Goal: Task Accomplishment & Management: Complete application form

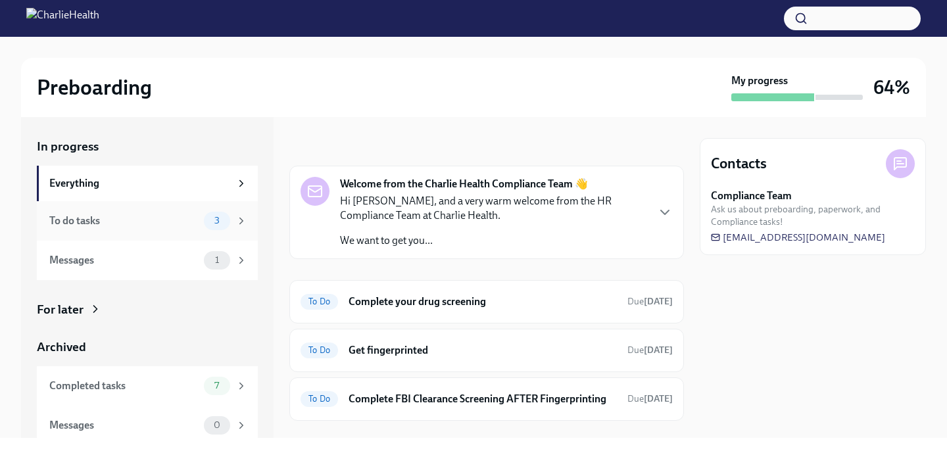
click at [218, 223] on span "3" at bounding box center [216, 221] width 21 height 10
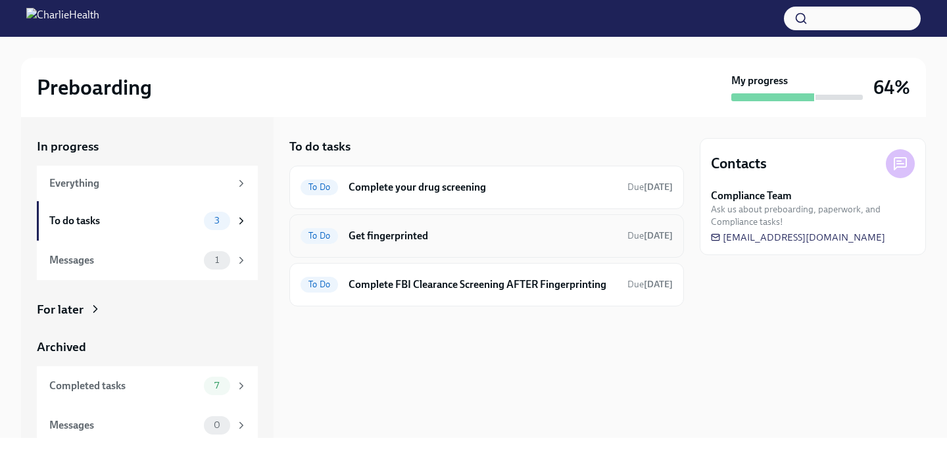
click at [431, 248] on div "To Do Get fingerprinted Due [DATE]" at bounding box center [486, 235] width 394 height 43
click at [422, 245] on div "To Do Get fingerprinted Due [DATE]" at bounding box center [486, 235] width 372 height 21
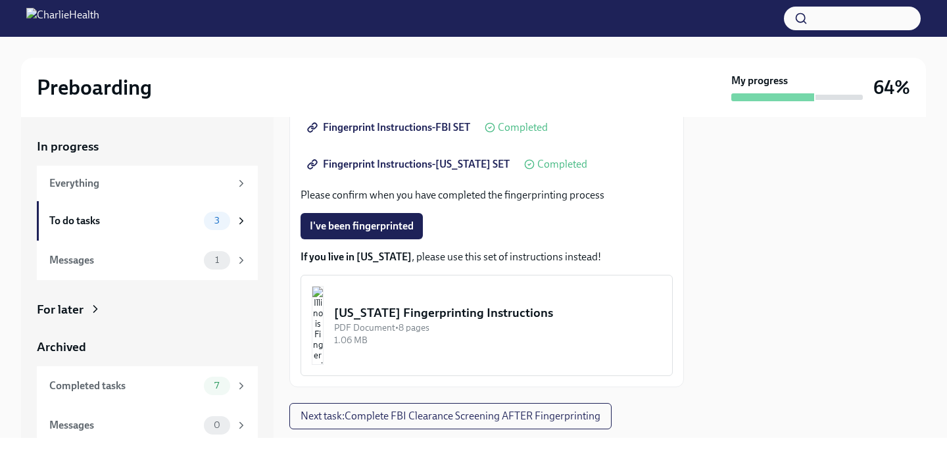
scroll to position [348, 0]
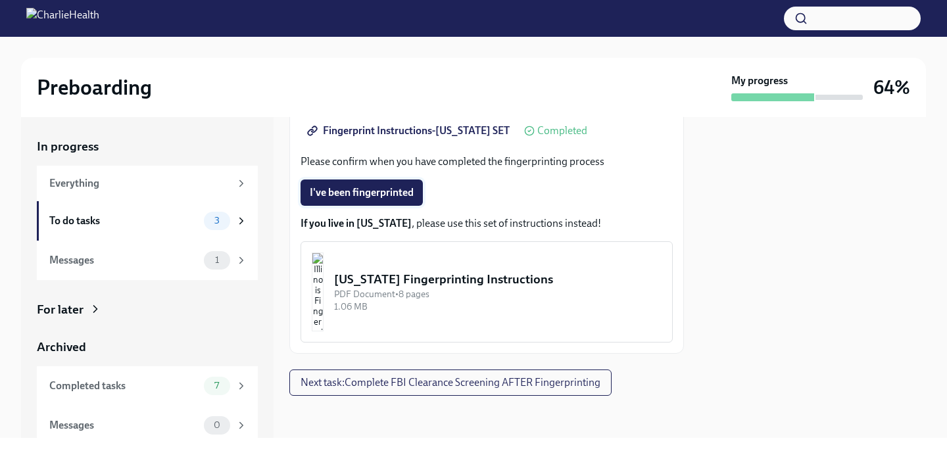
click at [360, 196] on span "I've been fingerprinted" at bounding box center [362, 192] width 104 height 13
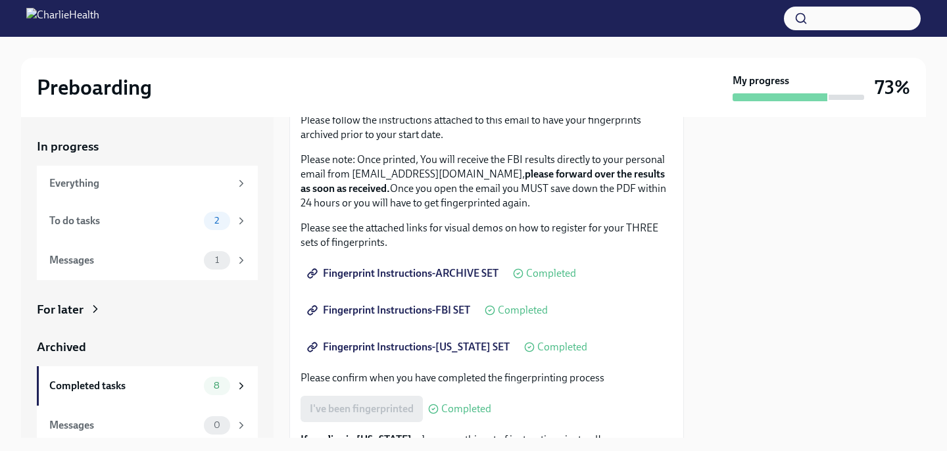
scroll to position [180, 0]
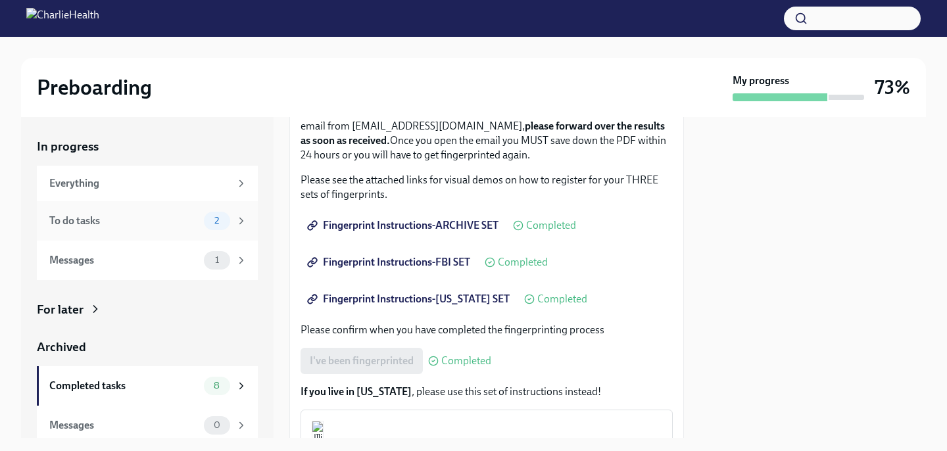
click at [221, 210] on div "To do tasks 2" at bounding box center [147, 220] width 221 height 39
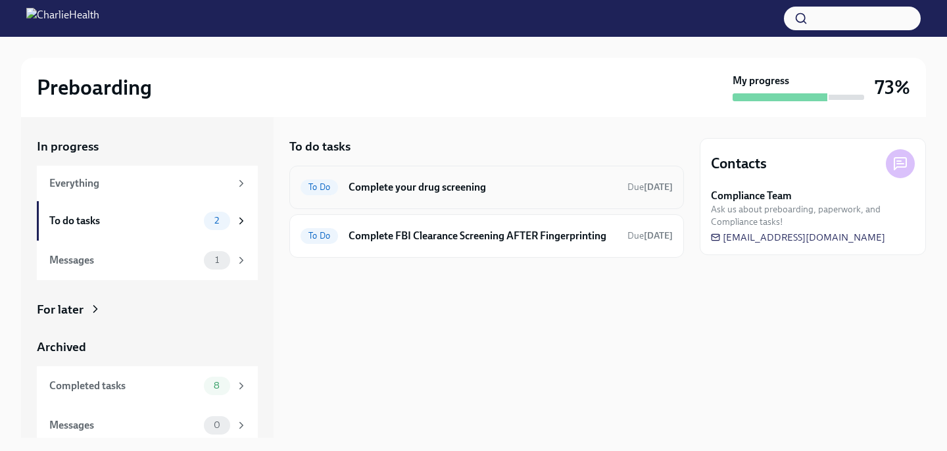
click at [465, 191] on h6 "Complete your drug screening" at bounding box center [482, 187] width 268 height 14
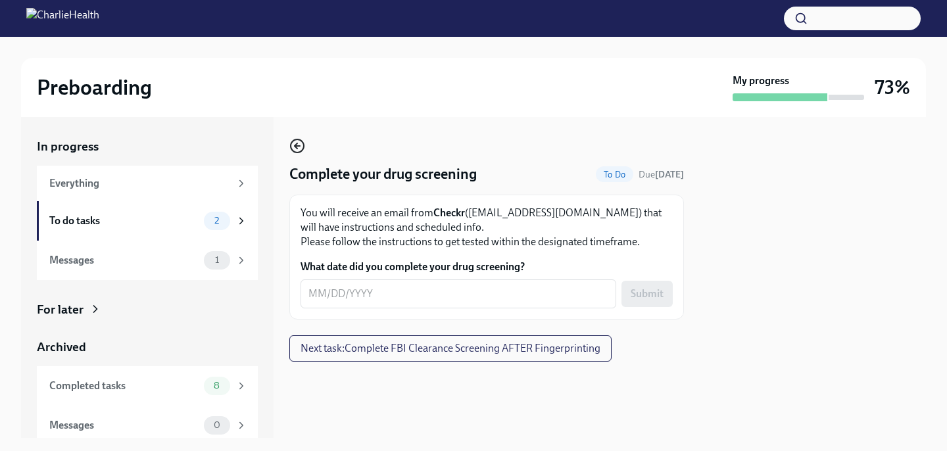
click at [293, 151] on icon "button" at bounding box center [297, 146] width 16 height 16
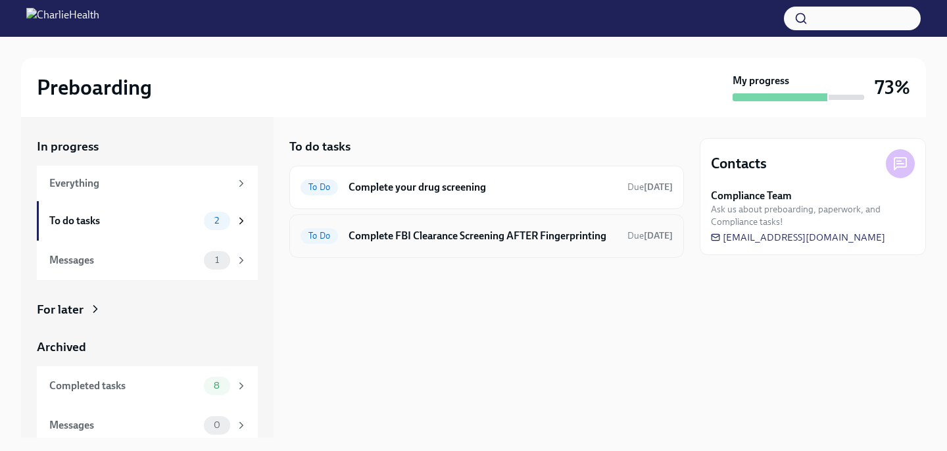
click at [461, 239] on h6 "Complete FBI Clearance Screening AFTER Fingerprinting" at bounding box center [482, 236] width 268 height 14
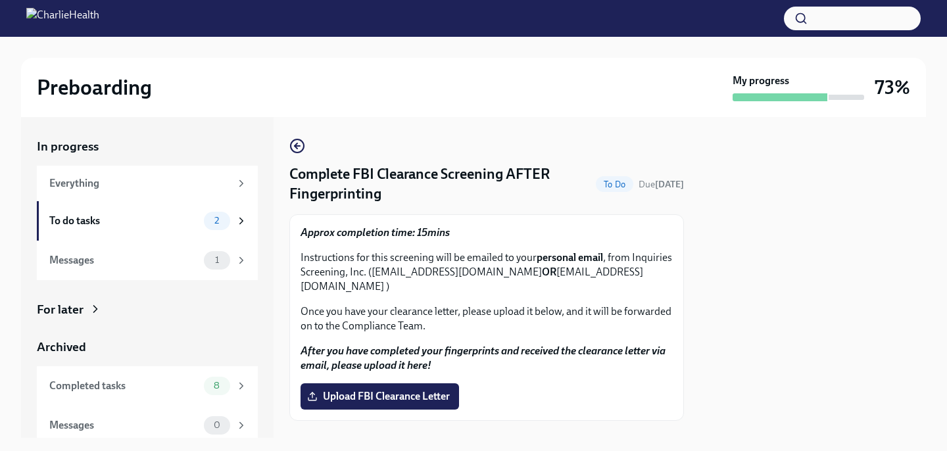
scroll to position [7, 0]
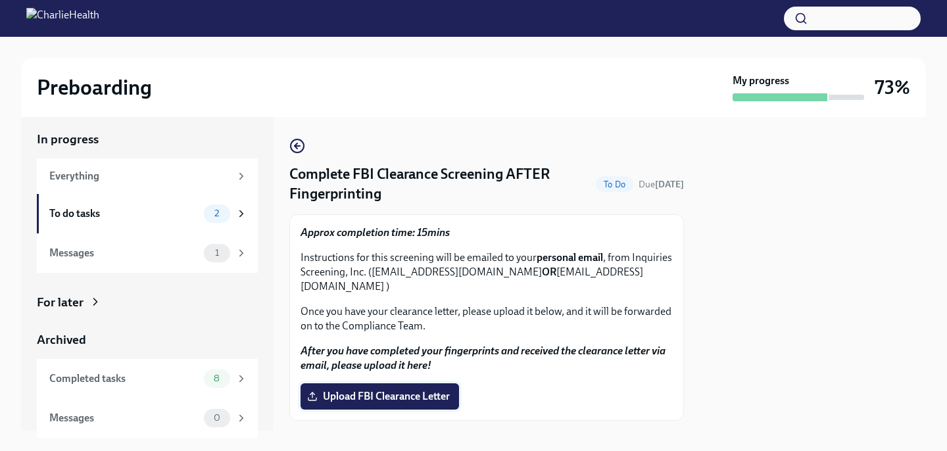
click at [415, 390] on span "Upload FBI Clearance Letter" at bounding box center [380, 396] width 140 height 13
click at [0, 0] on input "Upload FBI Clearance Letter" at bounding box center [0, 0] width 0 height 0
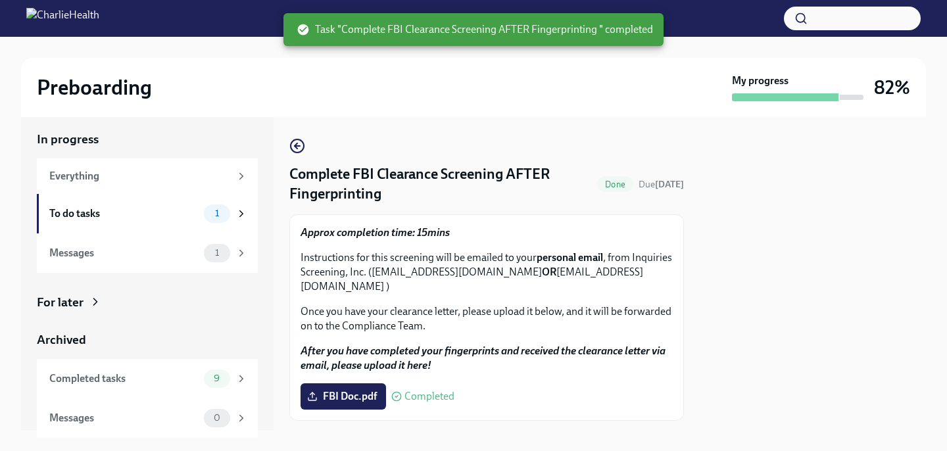
scroll to position [11, 0]
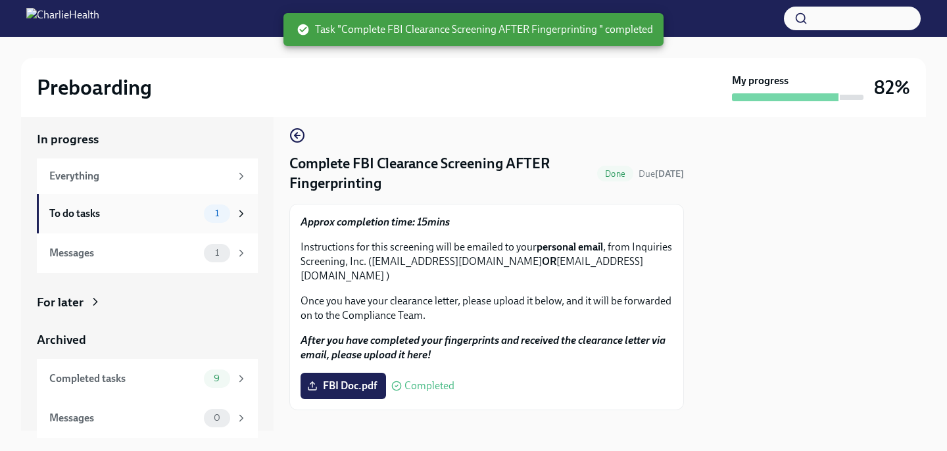
click at [240, 224] on div "To do tasks 1" at bounding box center [147, 213] width 221 height 39
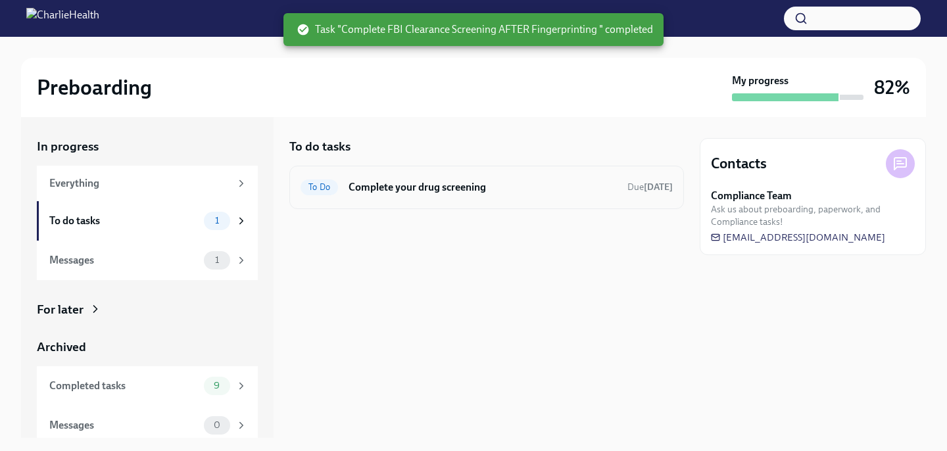
click at [422, 187] on h6 "Complete your drug screening" at bounding box center [482, 187] width 268 height 14
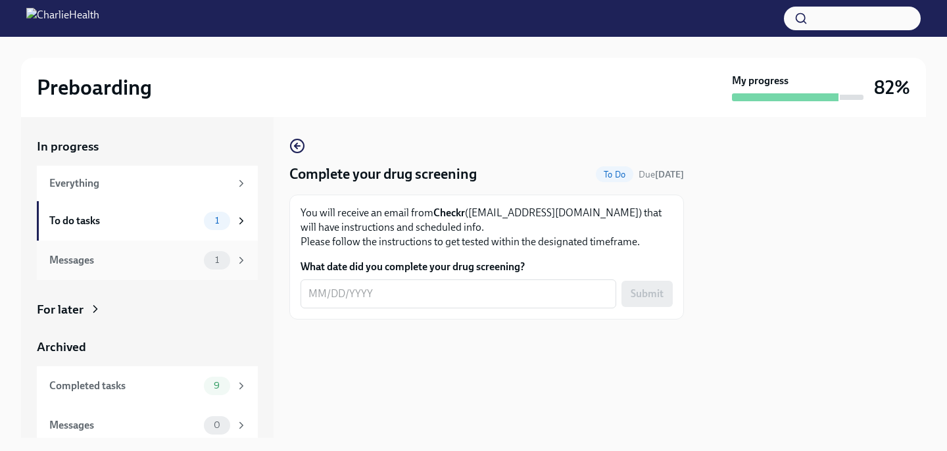
scroll to position [7, 0]
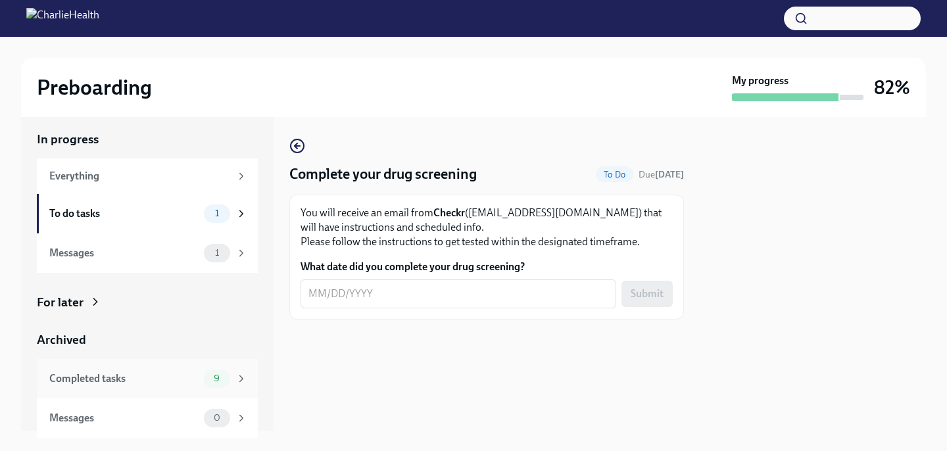
click at [167, 387] on div "Completed tasks 9" at bounding box center [148, 378] width 198 height 18
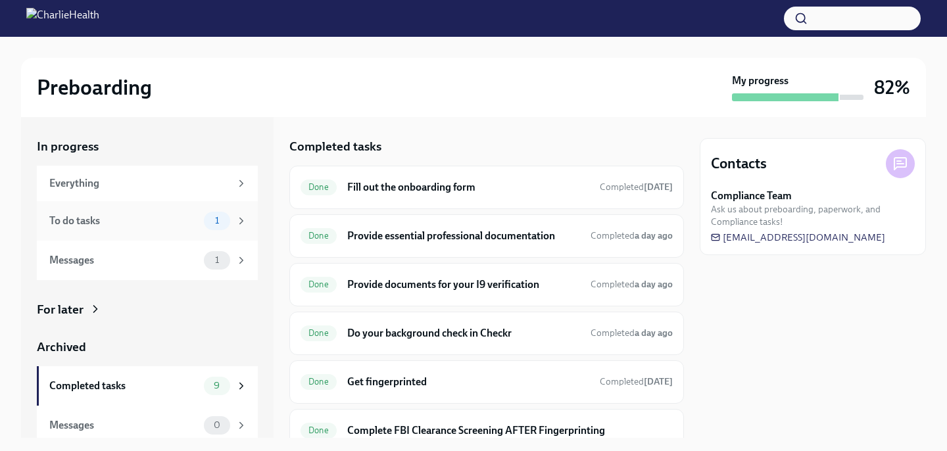
click at [133, 234] on div "To do tasks 1" at bounding box center [147, 220] width 221 height 39
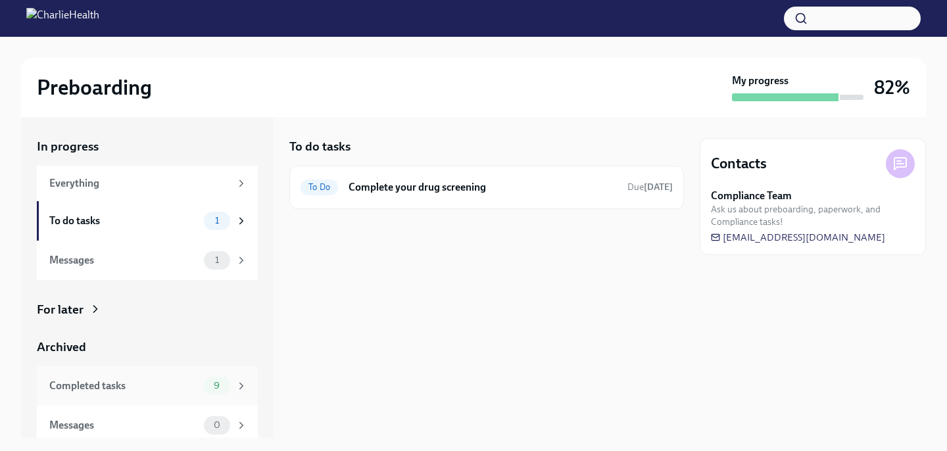
click at [167, 379] on div "Completed tasks" at bounding box center [123, 386] width 149 height 14
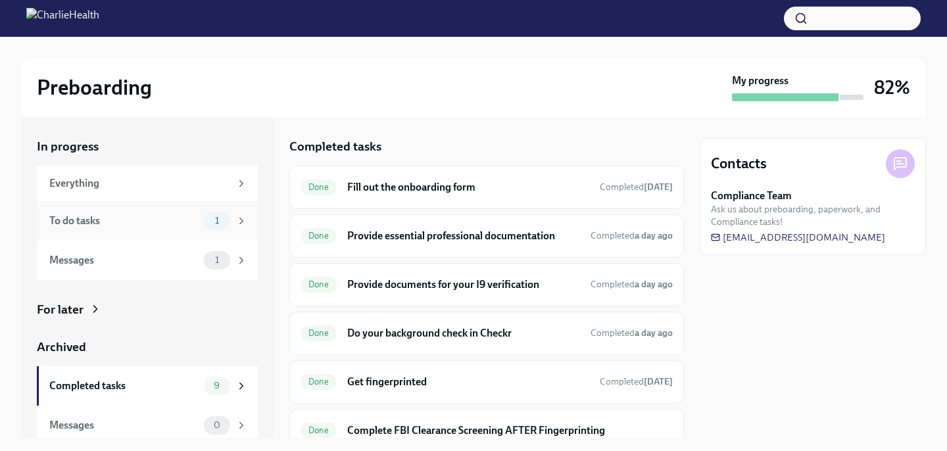
click at [167, 218] on div "To do tasks" at bounding box center [123, 221] width 149 height 14
